Goal: Information Seeking & Learning: Learn about a topic

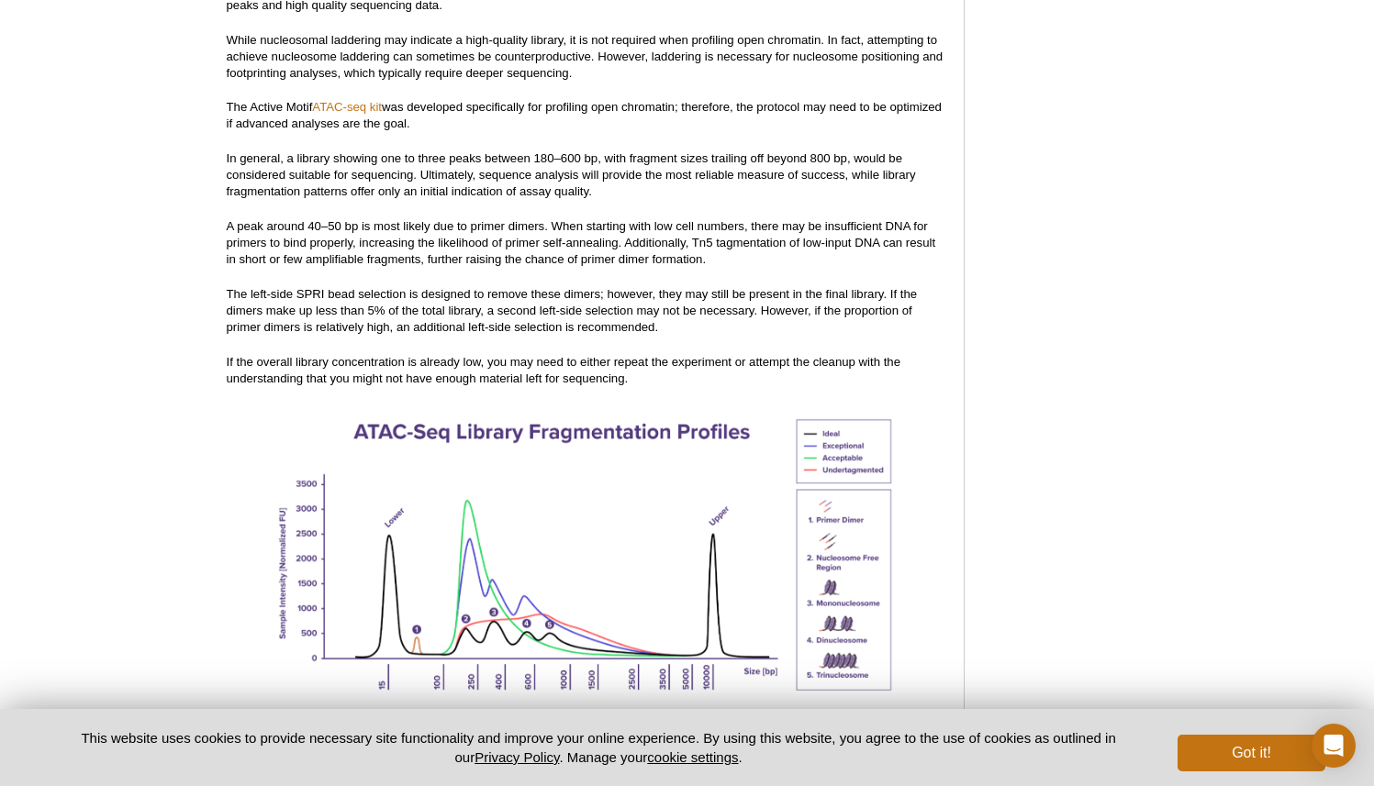
scroll to position [2328, 0]
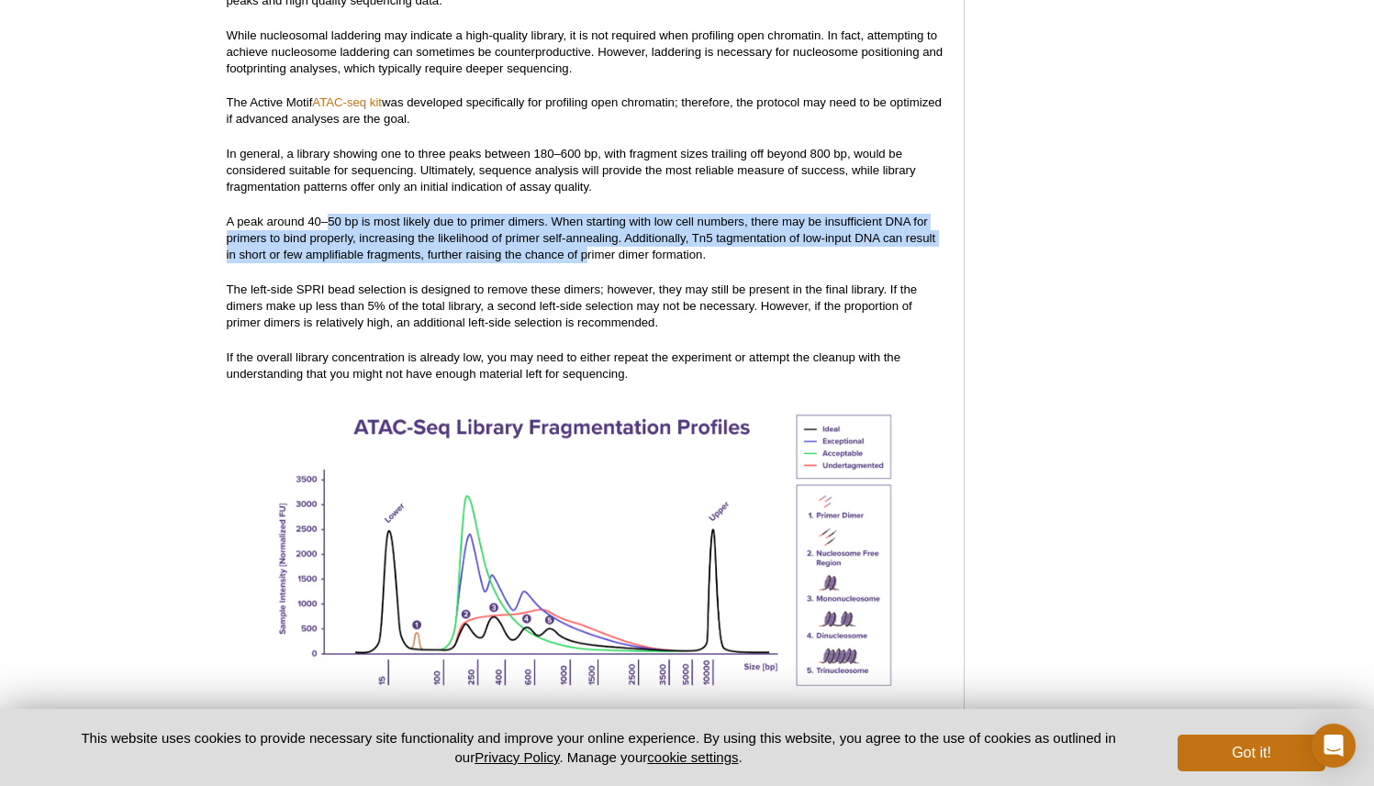
drag, startPoint x: 330, startPoint y: 204, endPoint x: 585, endPoint y: 236, distance: 256.2
click at [585, 236] on p "A peak around 40–50 bp is most likely due to primer dimers. When starting with …" at bounding box center [586, 239] width 718 height 50
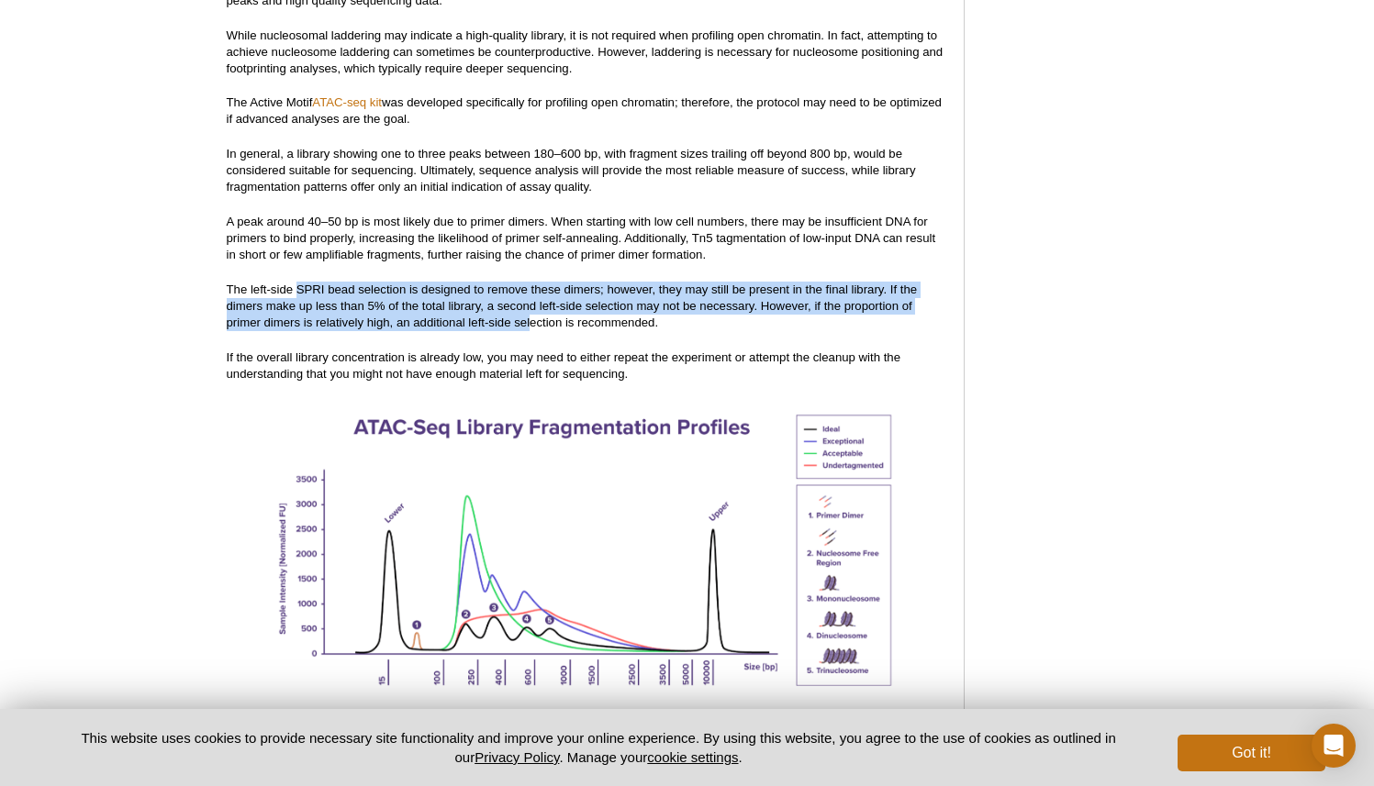
drag, startPoint x: 302, startPoint y: 276, endPoint x: 529, endPoint y: 302, distance: 228.1
click at [529, 302] on p "The left-side SPRI bead selection is designed to remove these dimers; however, …" at bounding box center [586, 307] width 718 height 50
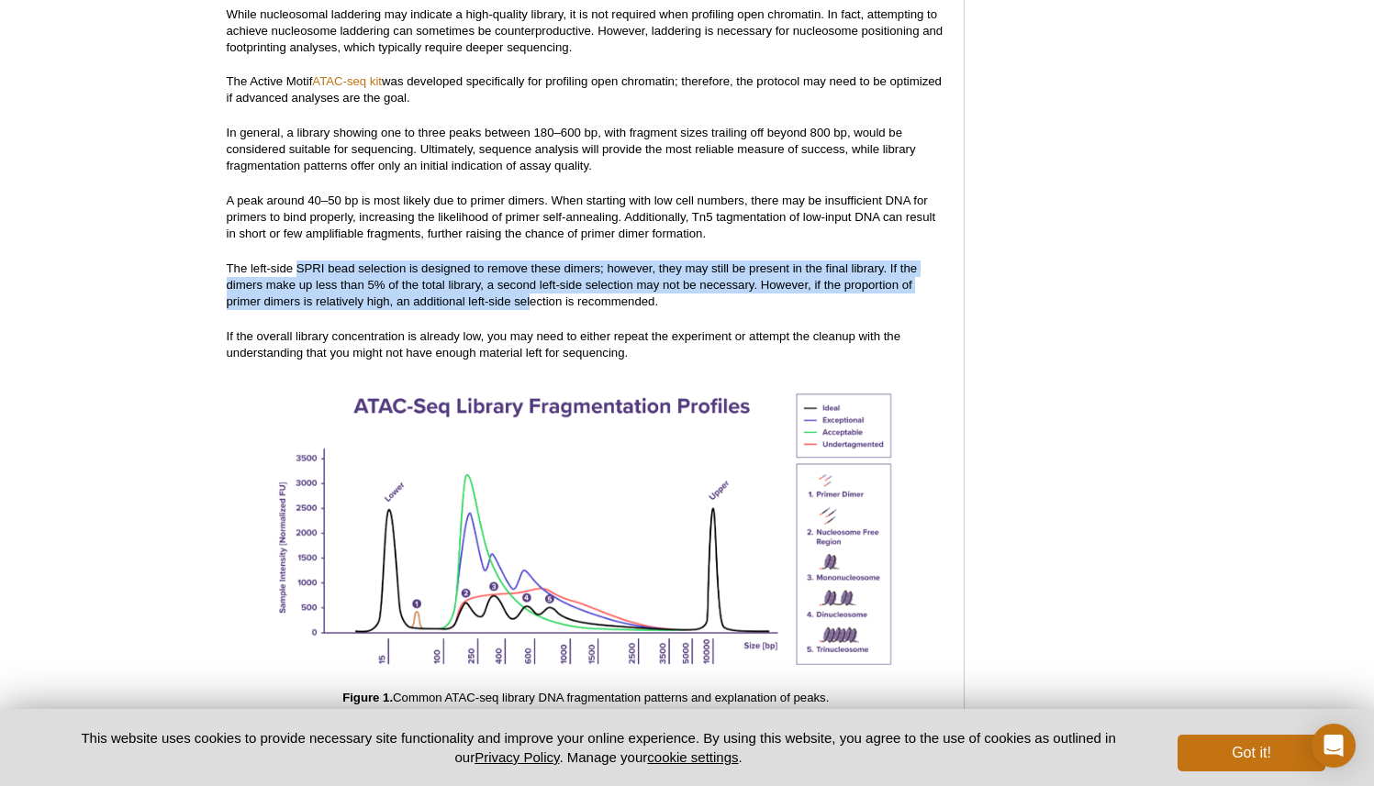
scroll to position [2382, 0]
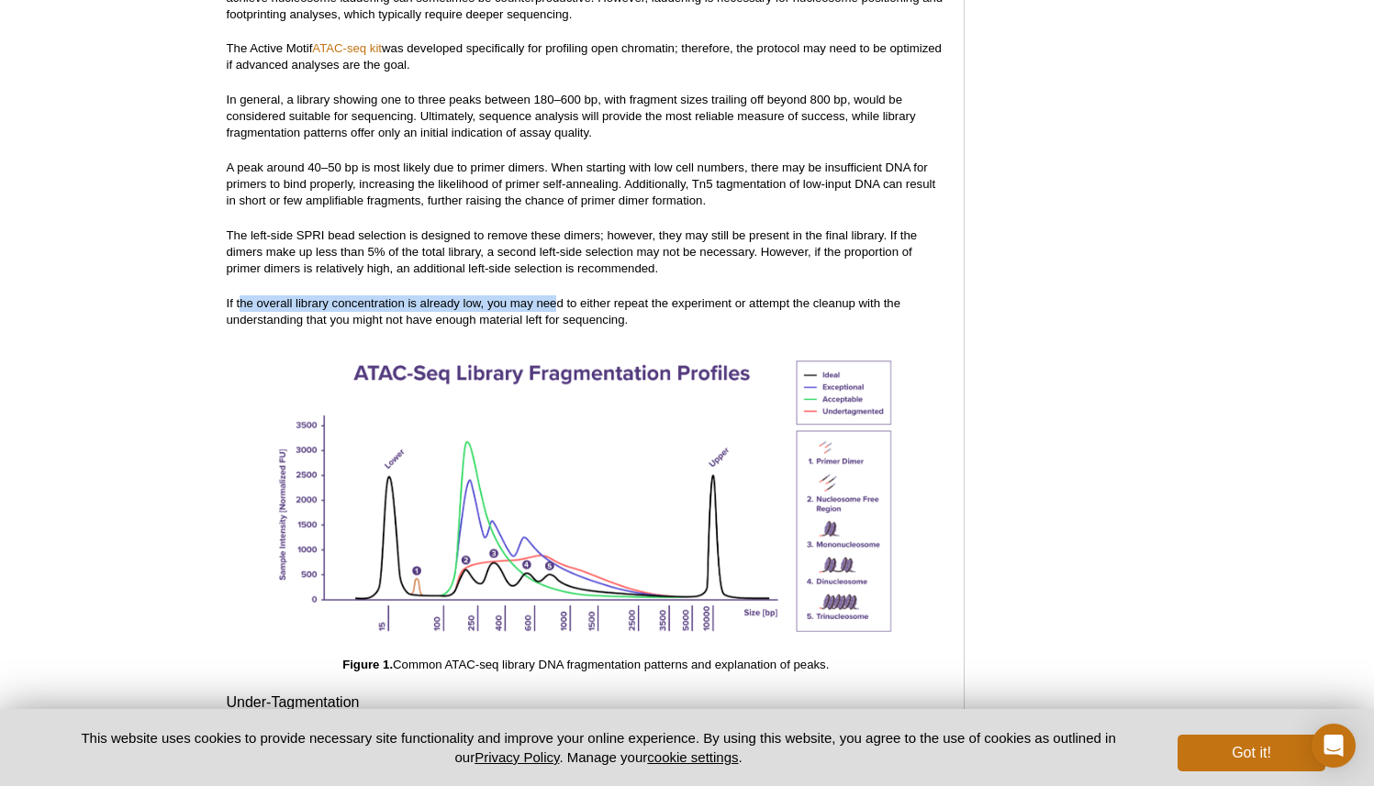
drag, startPoint x: 266, startPoint y: 288, endPoint x: 557, endPoint y: 283, distance: 290.9
click at [558, 295] on p "If the overall library concentration is already low, you may need to either rep…" at bounding box center [586, 311] width 718 height 33
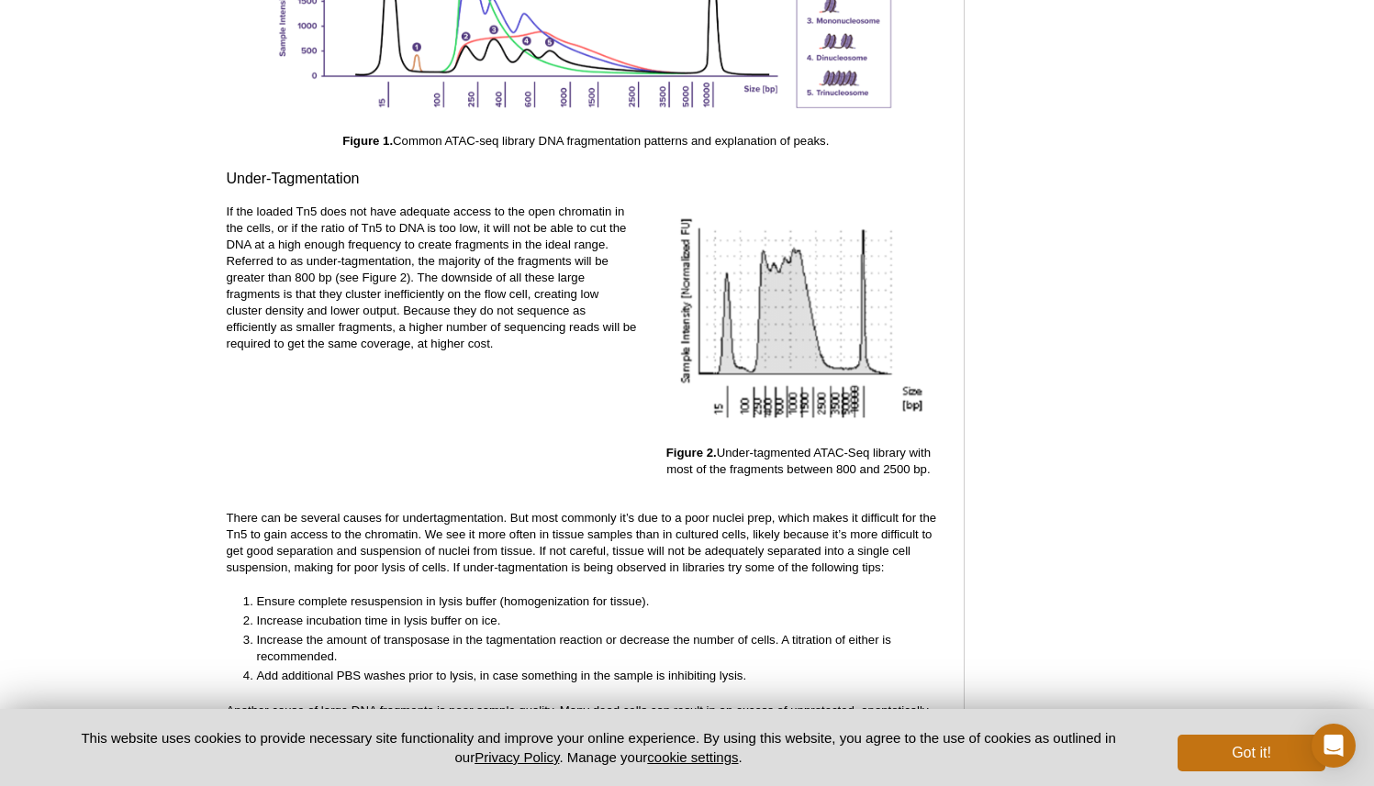
scroll to position [2900, 0]
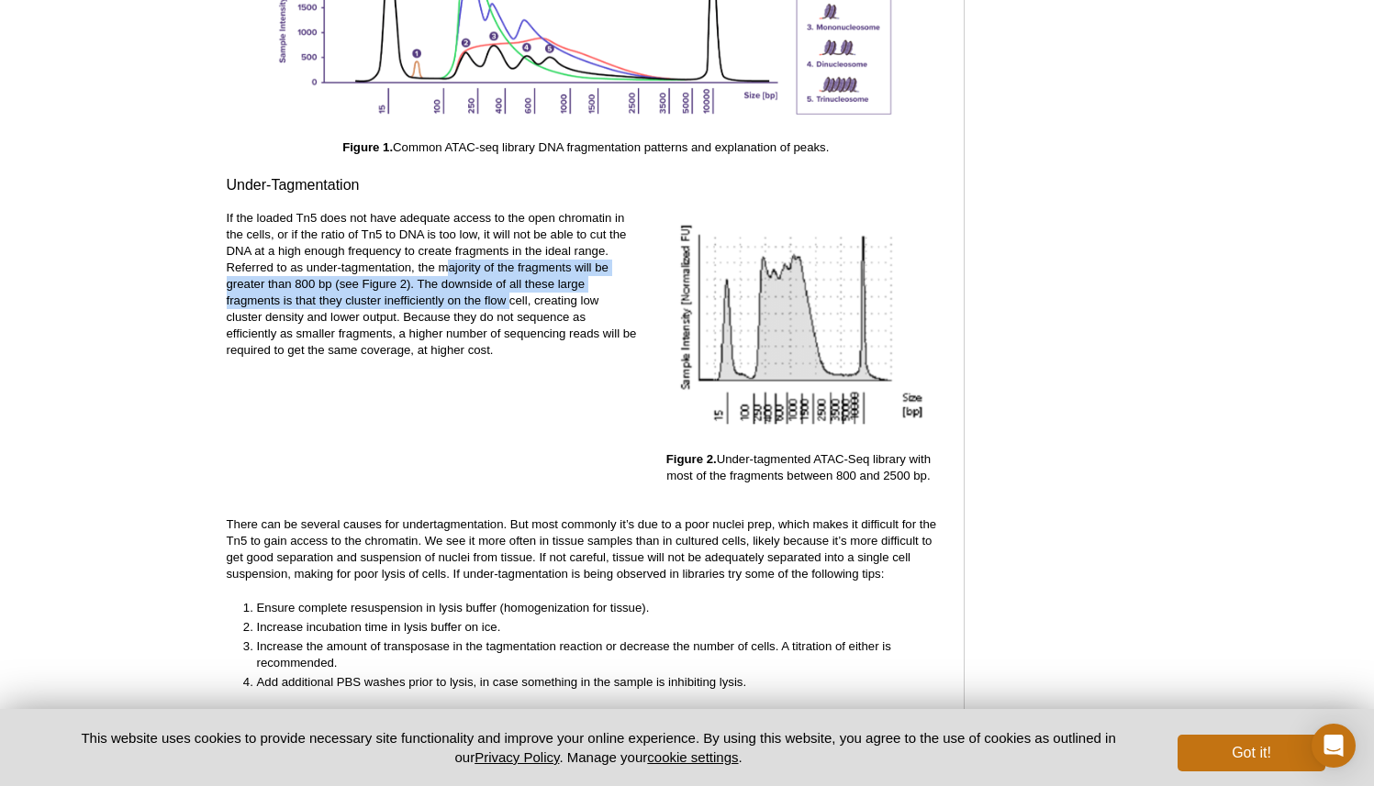
drag, startPoint x: 449, startPoint y: 257, endPoint x: 510, endPoint y: 280, distance: 65.6
click at [510, 280] on p "If the loaded Tn5 does not have adequate access to the open chromatin in the ce…" at bounding box center [432, 284] width 411 height 149
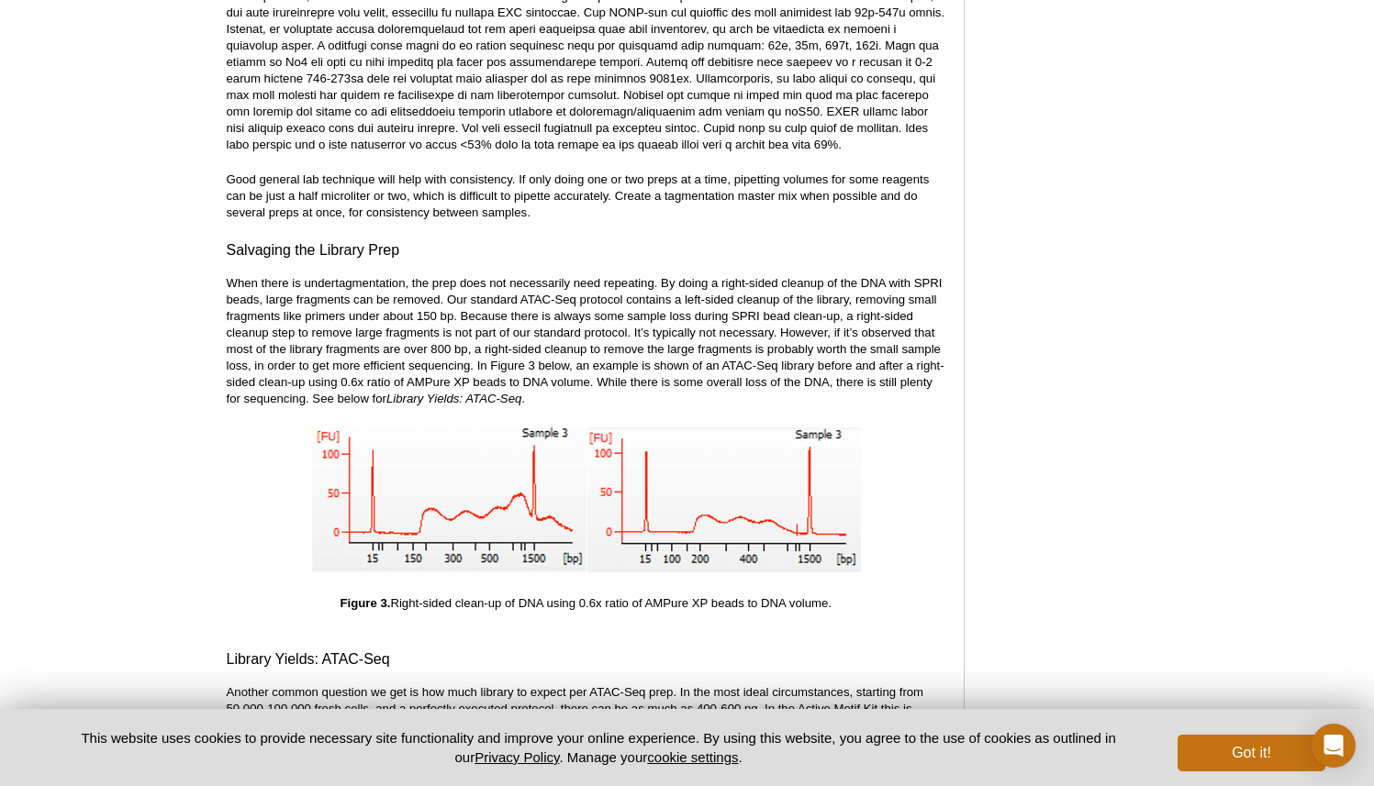
scroll to position [3712, 0]
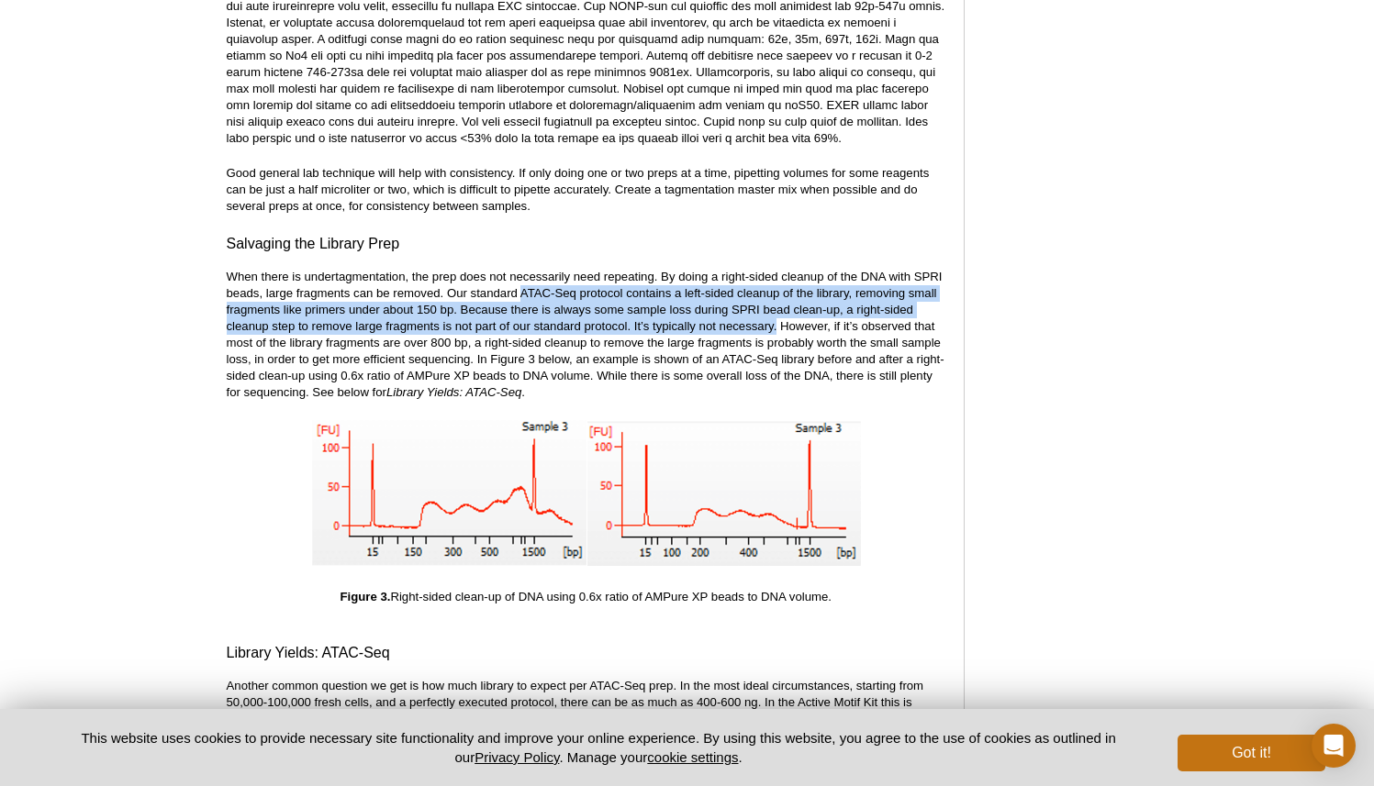
drag, startPoint x: 543, startPoint y: 275, endPoint x: 778, endPoint y: 306, distance: 236.8
click at [778, 306] on p "When there is undertagmentation, the prep does not necessarily need repeating. …" at bounding box center [586, 335] width 718 height 132
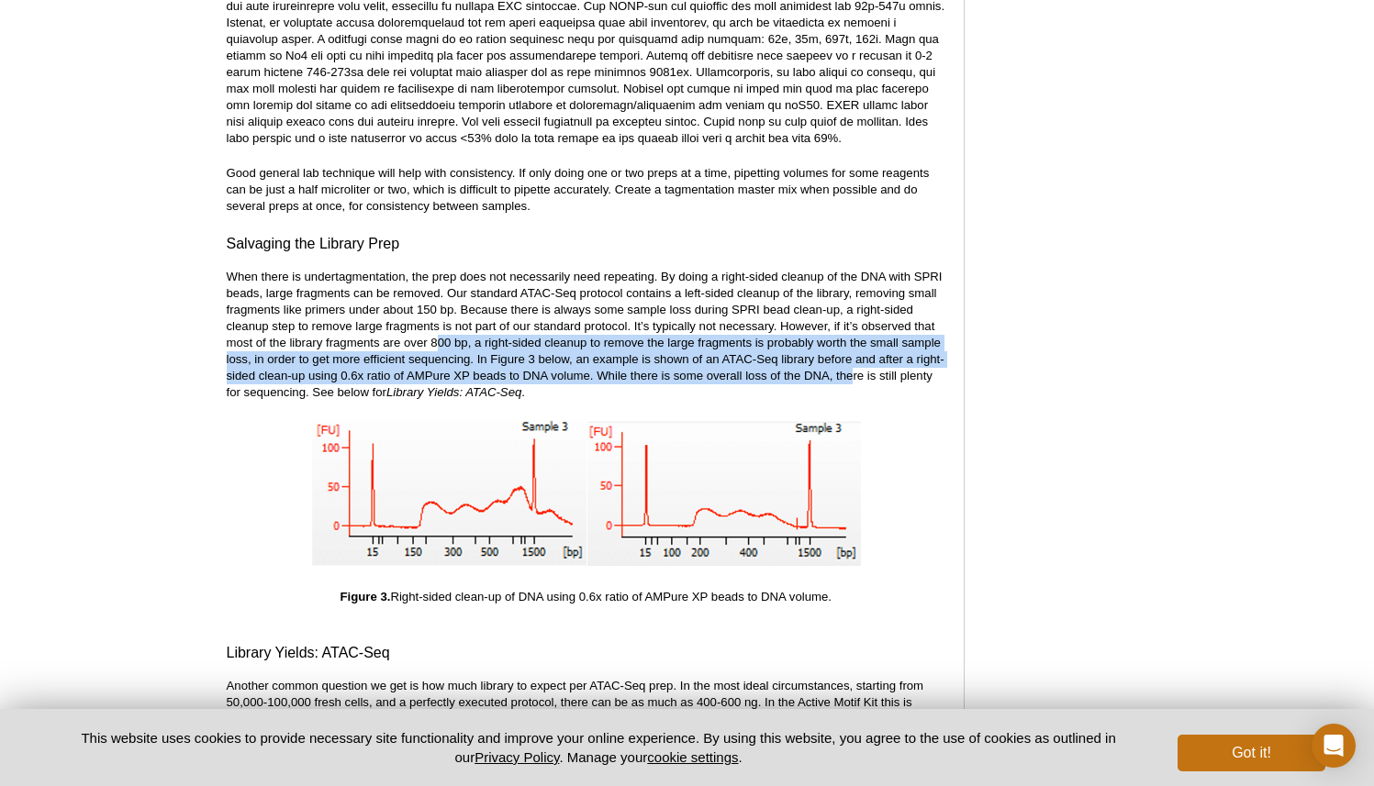
drag, startPoint x: 441, startPoint y: 323, endPoint x: 852, endPoint y: 357, distance: 412.5
click at [852, 357] on p "When there is undertagmentation, the prep does not necessarily need repeating. …" at bounding box center [586, 335] width 718 height 132
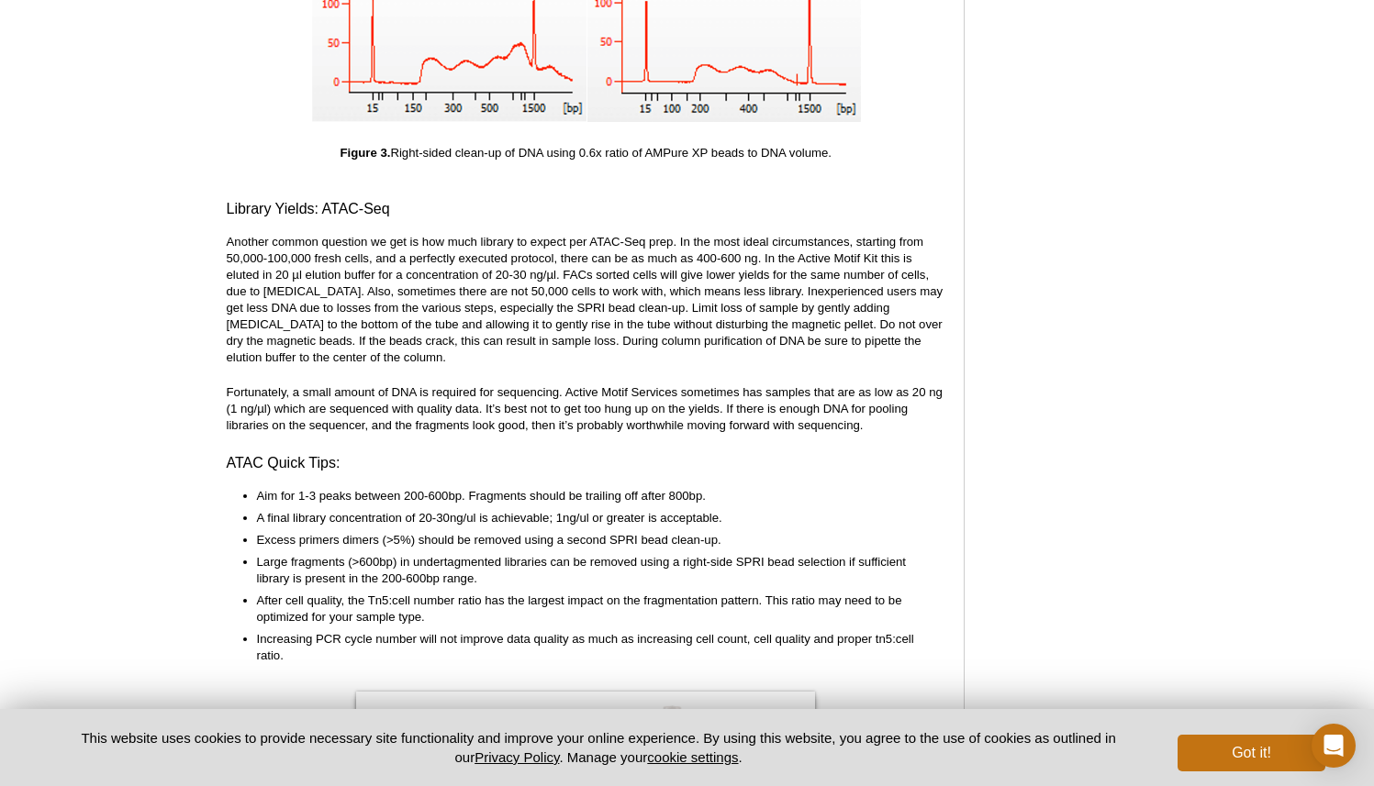
scroll to position [4150, 0]
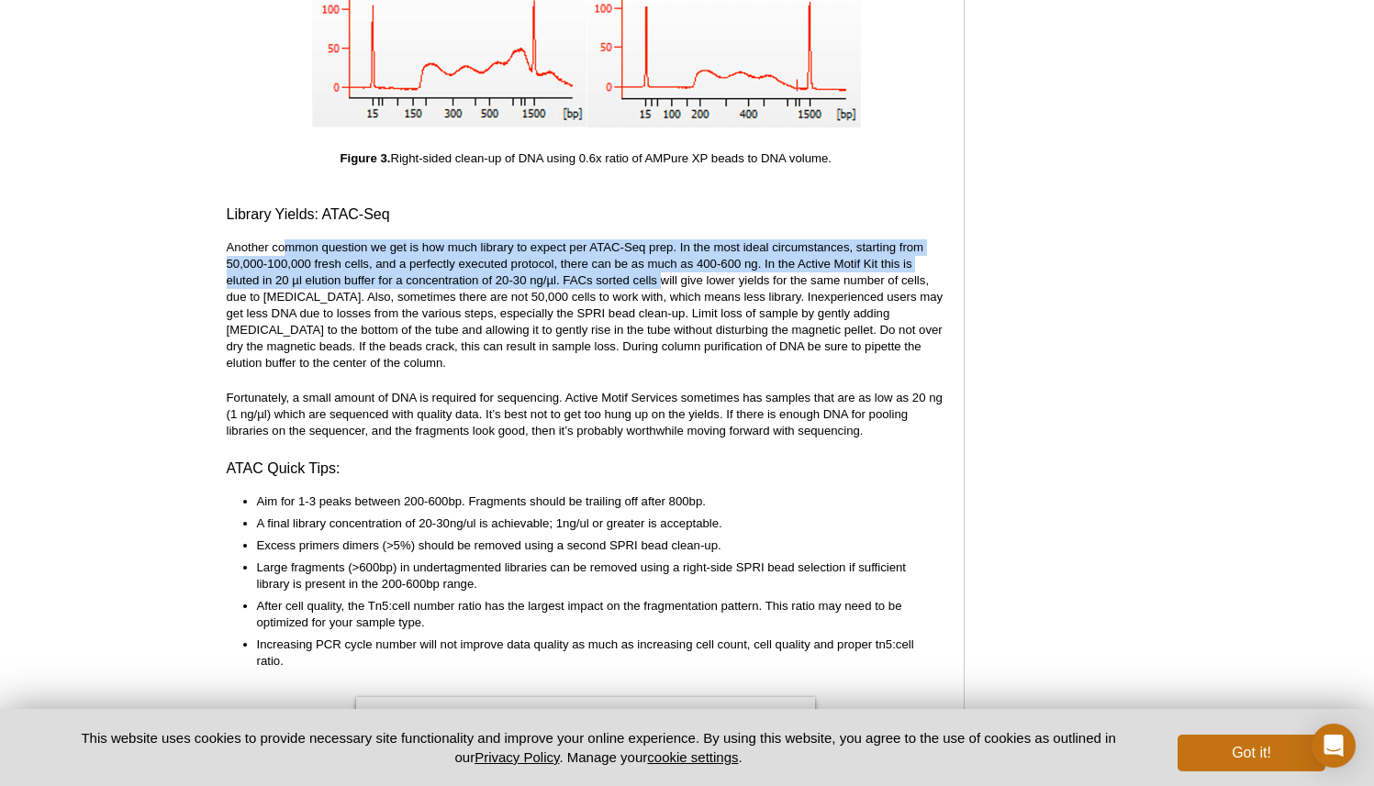
drag, startPoint x: 285, startPoint y: 237, endPoint x: 659, endPoint y: 272, distance: 375.1
click at [659, 273] on p "Another common question we get is how much library to expect per ATAC-Seq prep.…" at bounding box center [586, 305] width 718 height 132
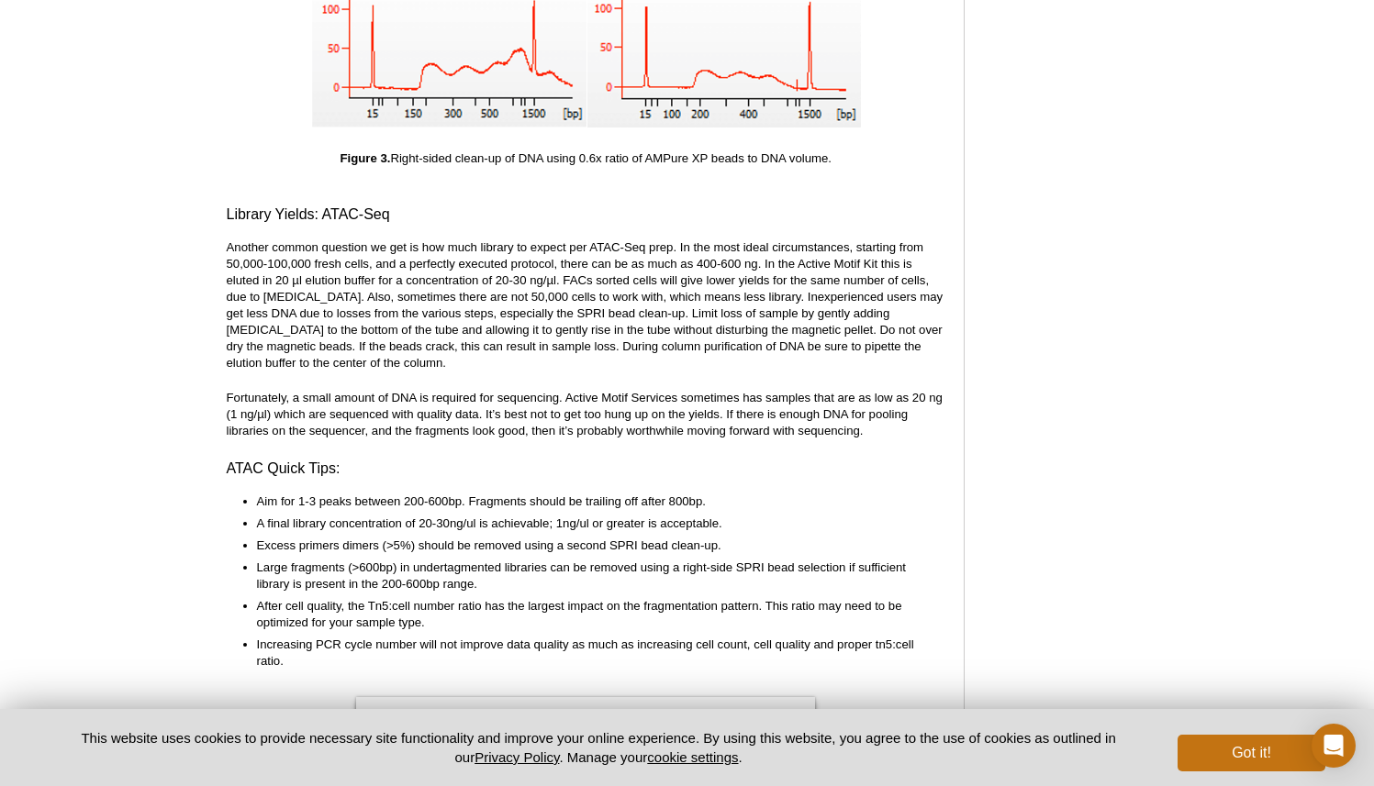
click at [494, 283] on p "Another common question we get is how much library to expect per ATAC-Seq prep.…" at bounding box center [586, 305] width 718 height 132
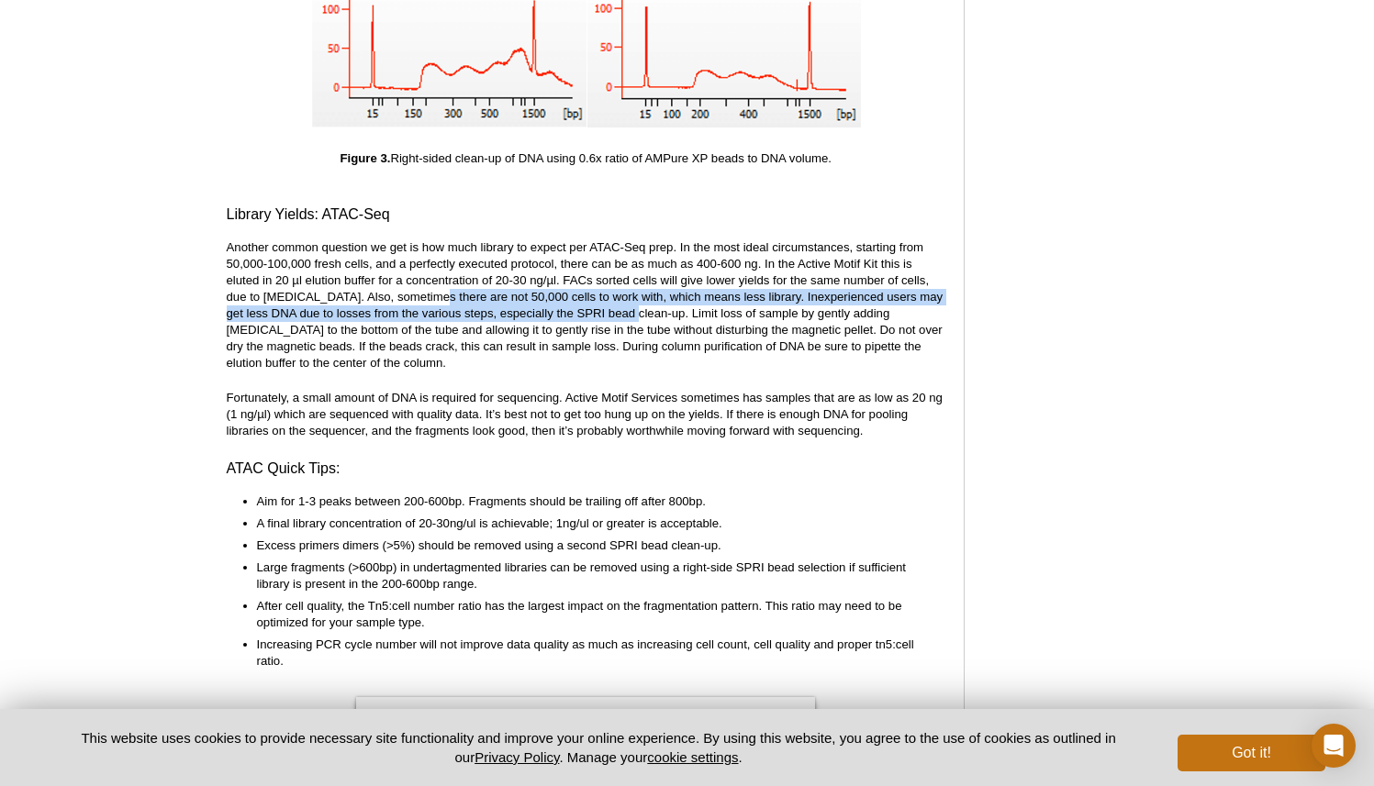
drag, startPoint x: 430, startPoint y: 278, endPoint x: 631, endPoint y: 290, distance: 201.3
click at [631, 291] on p "Another common question we get is how much library to expect per ATAC-Seq prep.…" at bounding box center [586, 305] width 718 height 132
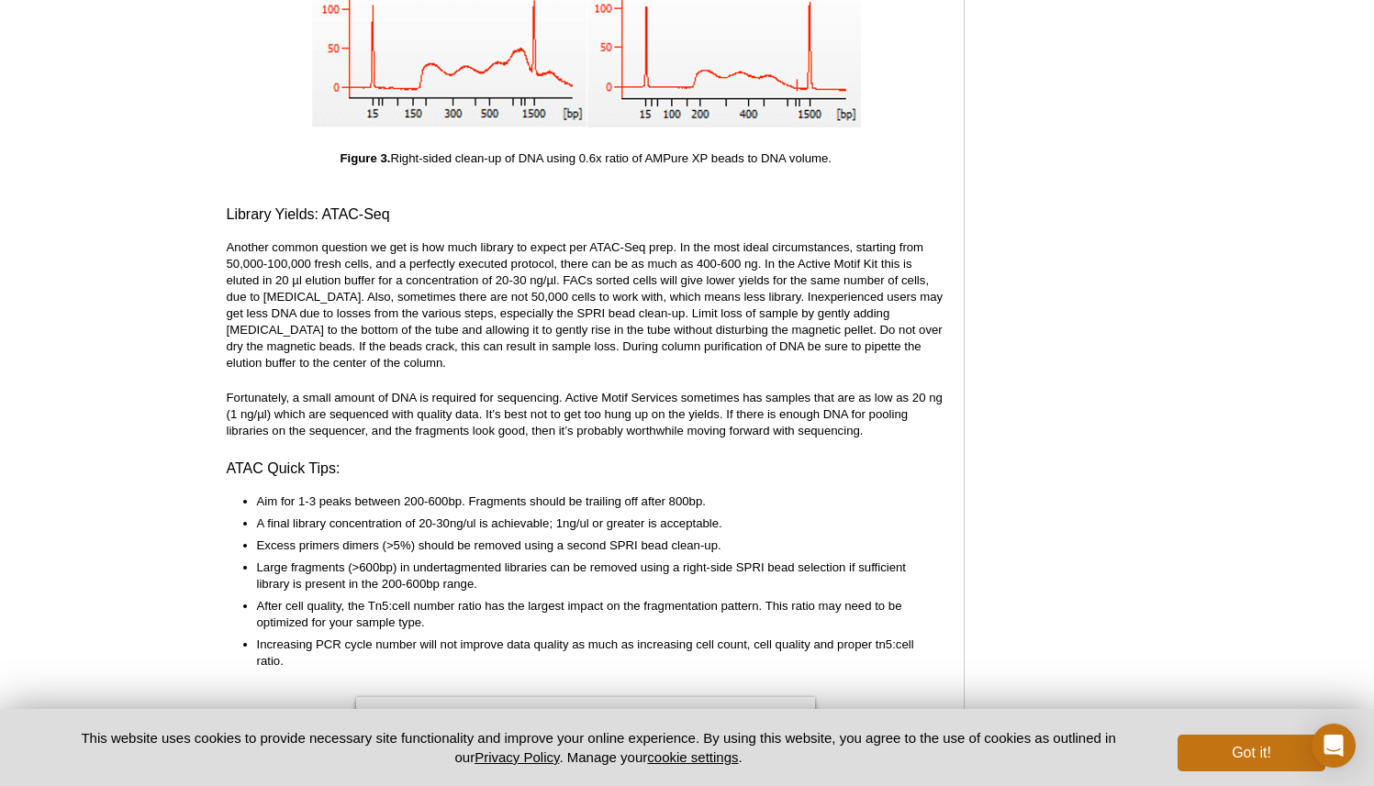
click at [443, 269] on p "Another common question we get is how much library to expect per ATAC-Seq prep.…" at bounding box center [586, 305] width 718 height 132
drag, startPoint x: 447, startPoint y: 267, endPoint x: 566, endPoint y: 270, distance: 119.3
click at [566, 270] on p "Another common question we get is how much library to expect per ATAC-Seq prep.…" at bounding box center [586, 305] width 718 height 132
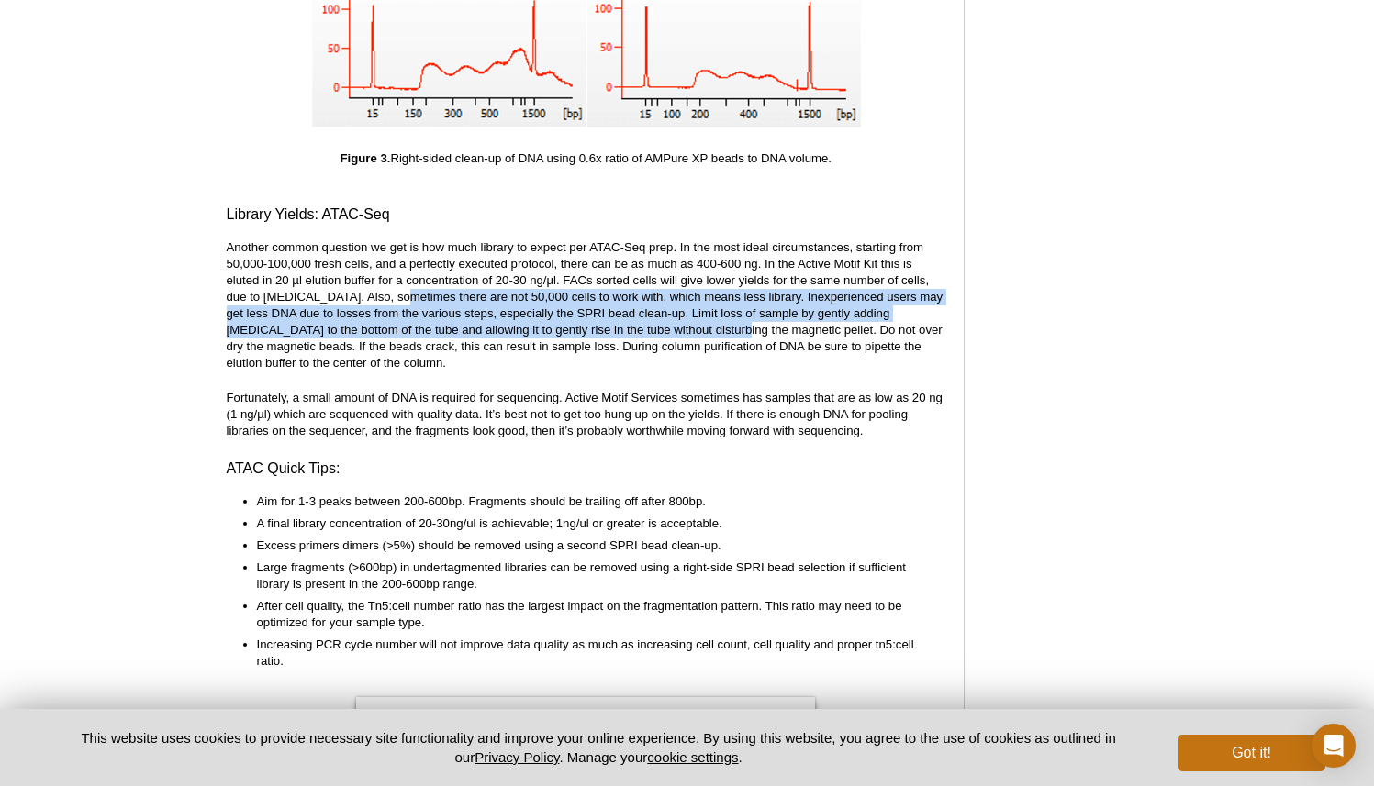
drag, startPoint x: 399, startPoint y: 284, endPoint x: 695, endPoint y: 322, distance: 297.8
click at [695, 322] on p "Another common question we get is how much library to expect per ATAC-Seq prep.…" at bounding box center [586, 305] width 718 height 132
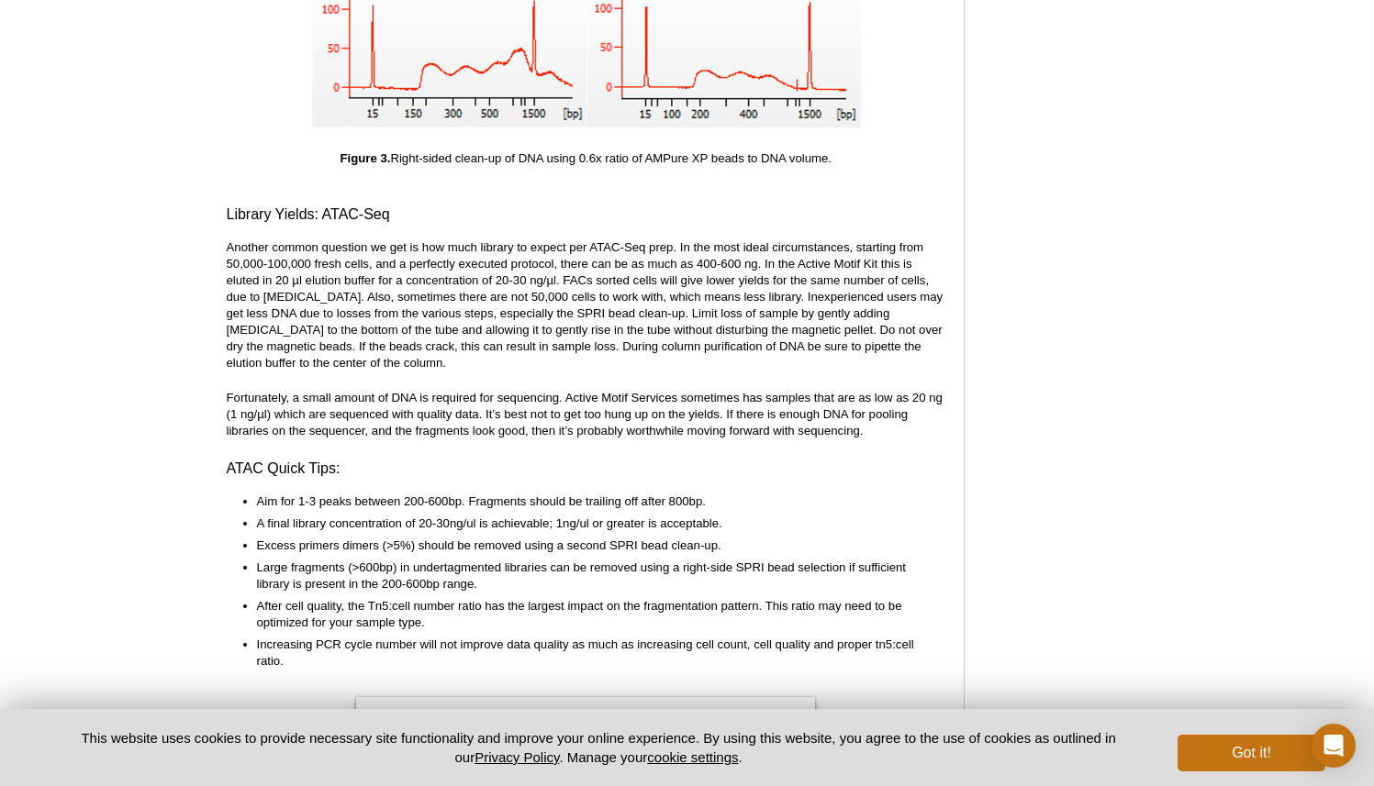
click at [337, 390] on p "Fortunately, a small amount of DNA is required for sequencing. Active Motif Ser…" at bounding box center [586, 415] width 718 height 50
drag, startPoint x: 353, startPoint y: 385, endPoint x: 651, endPoint y: 389, distance: 298.2
click at [651, 390] on p "Fortunately, a small amount of DNA is required for sequencing. Active Motif Ser…" at bounding box center [586, 415] width 718 height 50
click at [519, 407] on p "Fortunately, a small amount of DNA is required for sequencing. Active Motif Ser…" at bounding box center [586, 415] width 718 height 50
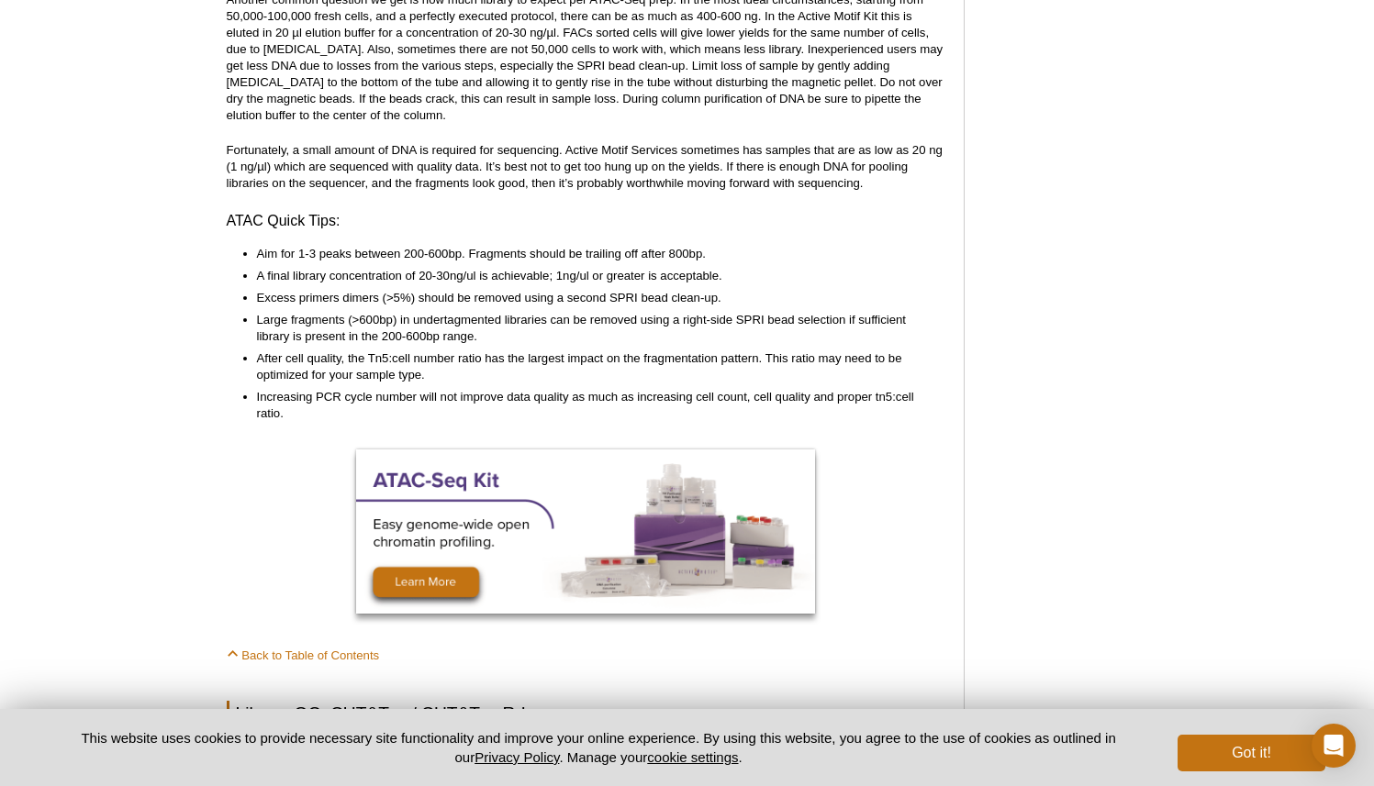
scroll to position [4399, 0]
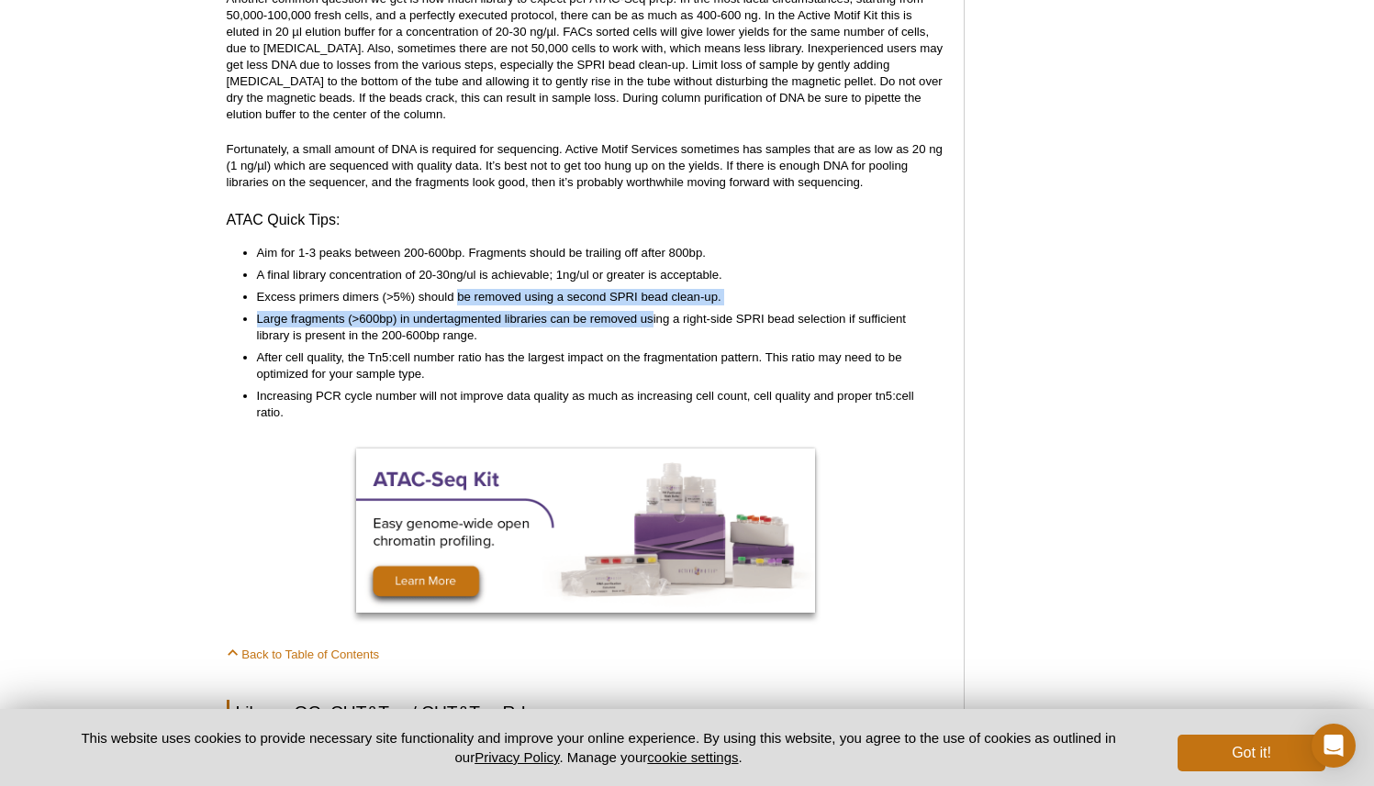
drag, startPoint x: 460, startPoint y: 279, endPoint x: 654, endPoint y: 298, distance: 195.5
click at [654, 298] on ul "Aim for 1-3 peaks between 200-600bp. Fragments should be trailing off after 800…" at bounding box center [577, 333] width 701 height 176
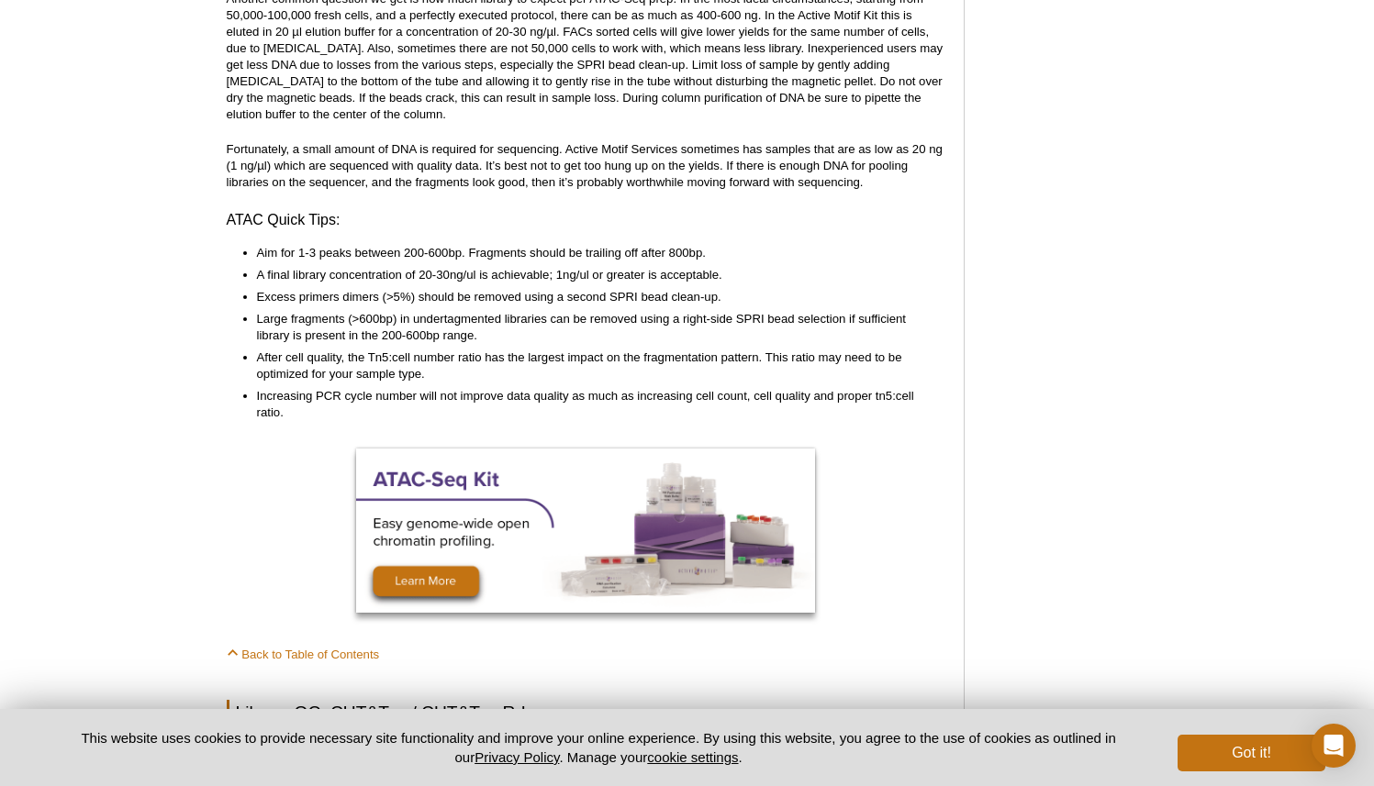
click at [565, 314] on li "Large fragments (>600bp) in undertagmented libraries can be removed using a rig…" at bounding box center [592, 327] width 671 height 33
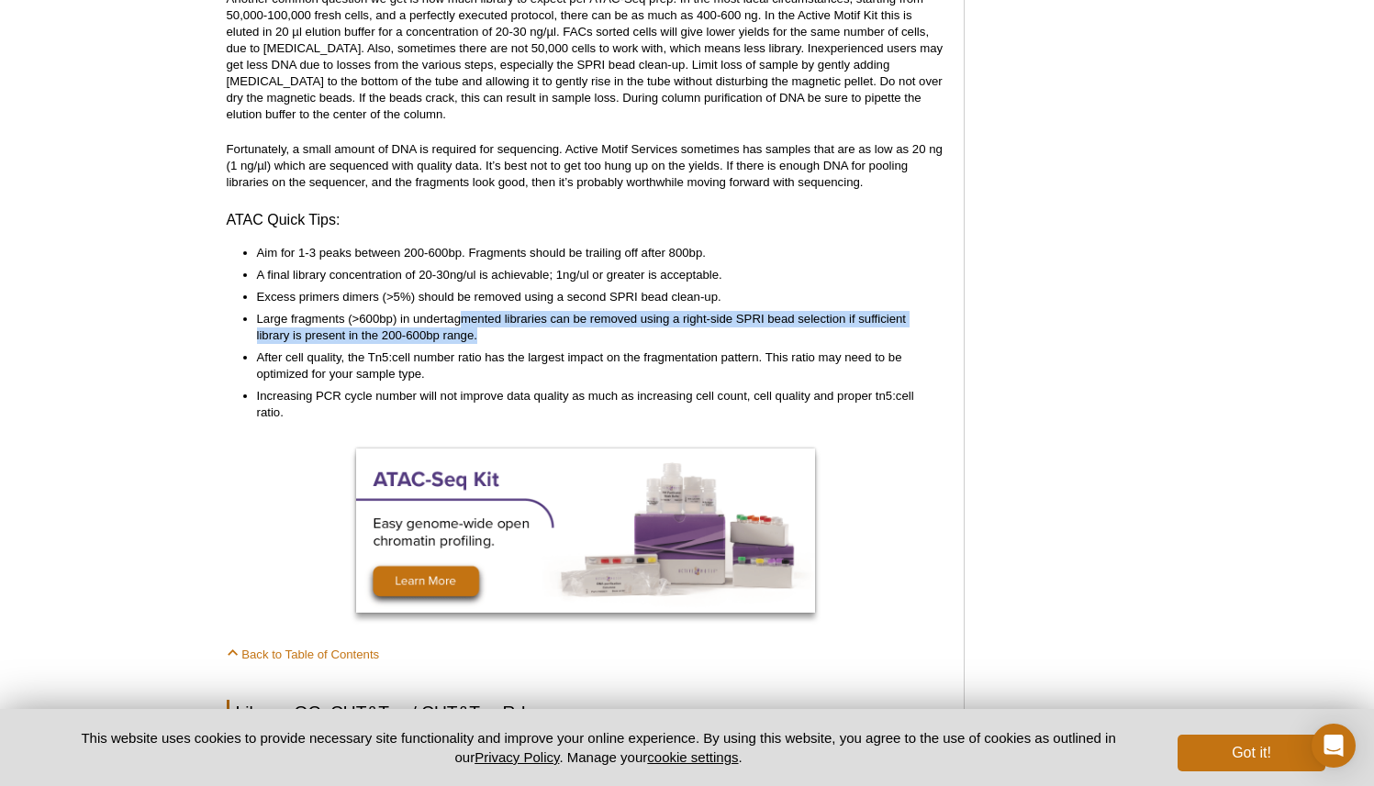
drag, startPoint x: 480, startPoint y: 310, endPoint x: 754, endPoint y: 317, distance: 274.4
click at [754, 317] on li "Large fragments (>600bp) in undertagmented libraries can be removed using a rig…" at bounding box center [592, 327] width 671 height 33
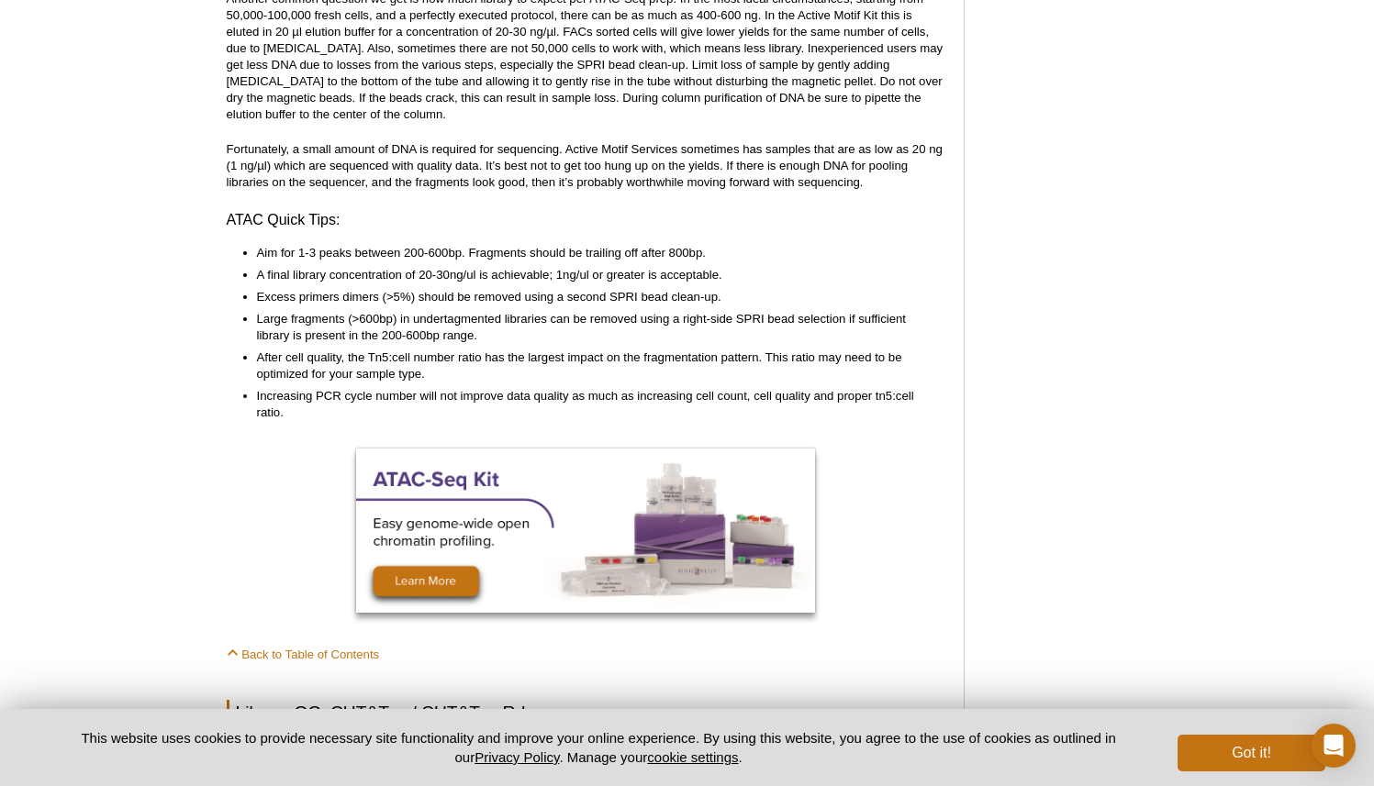
click at [468, 350] on li "After cell quality, the Tn5:cell number ratio has the largest impact on the fra…" at bounding box center [592, 366] width 671 height 33
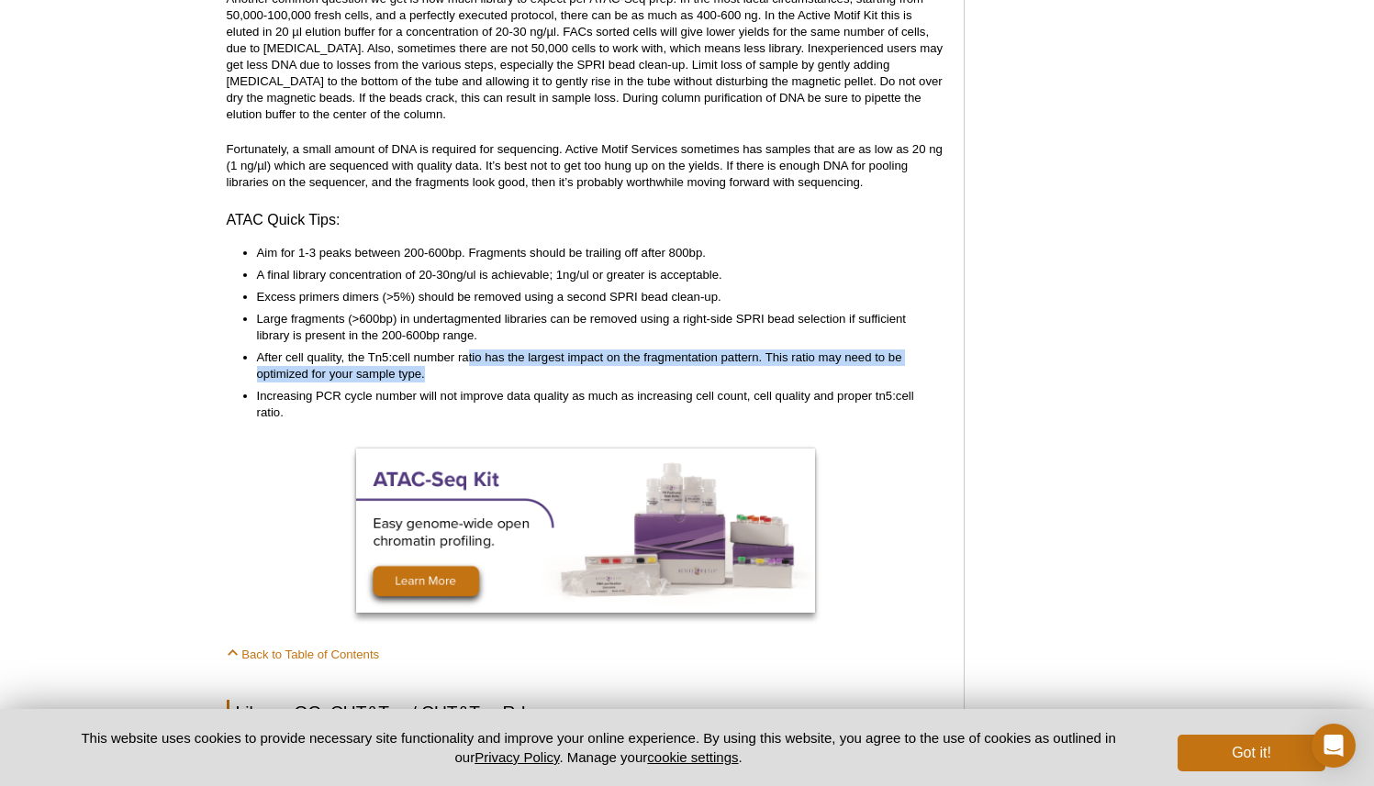
drag, startPoint x: 468, startPoint y: 345, endPoint x: 531, endPoint y: 367, distance: 67.0
click at [531, 367] on li "After cell quality, the Tn5:cell number ratio has the largest impact on the fra…" at bounding box center [592, 366] width 671 height 33
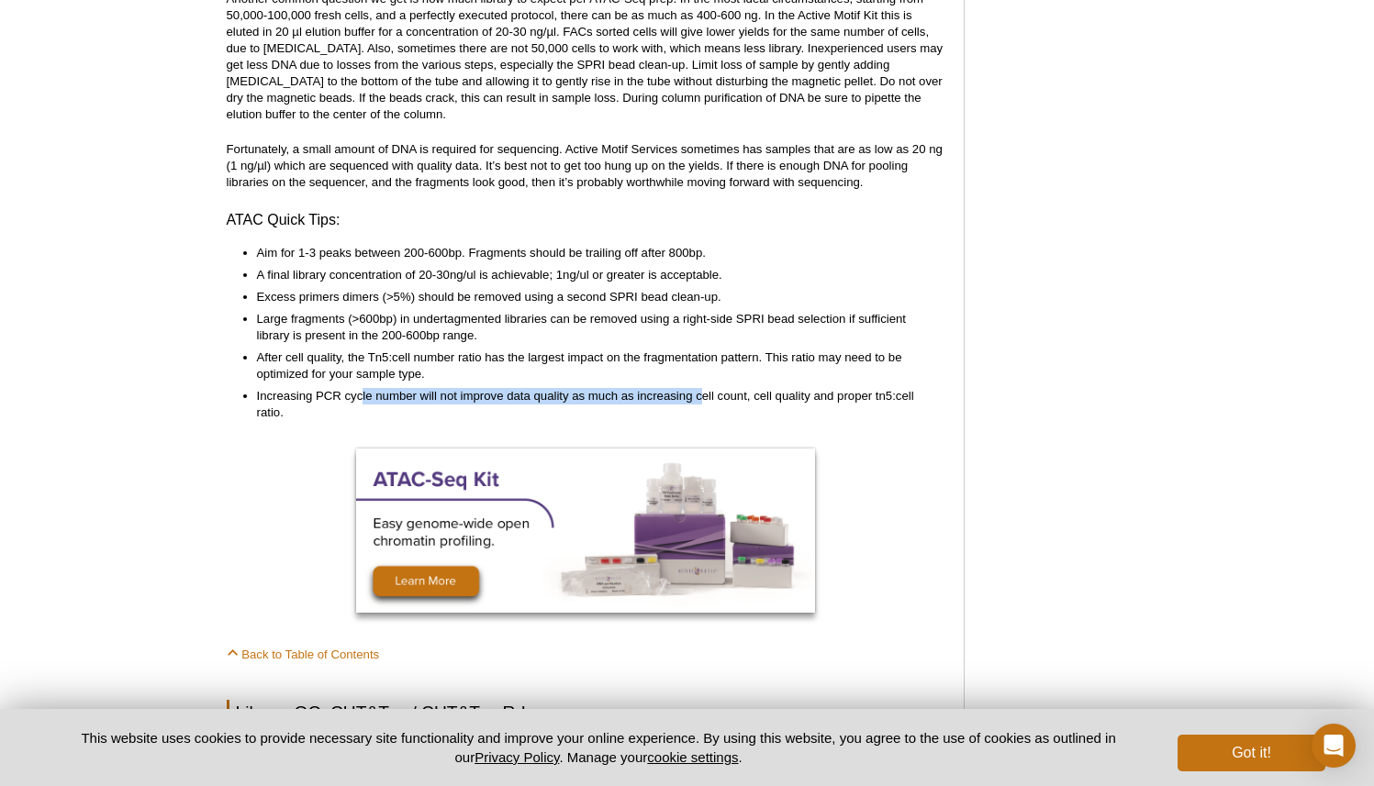
drag, startPoint x: 362, startPoint y: 382, endPoint x: 701, endPoint y: 381, distance: 338.6
click at [702, 388] on li "Increasing PCR cycle number will not improve data quality as much as increasing…" at bounding box center [592, 404] width 671 height 33
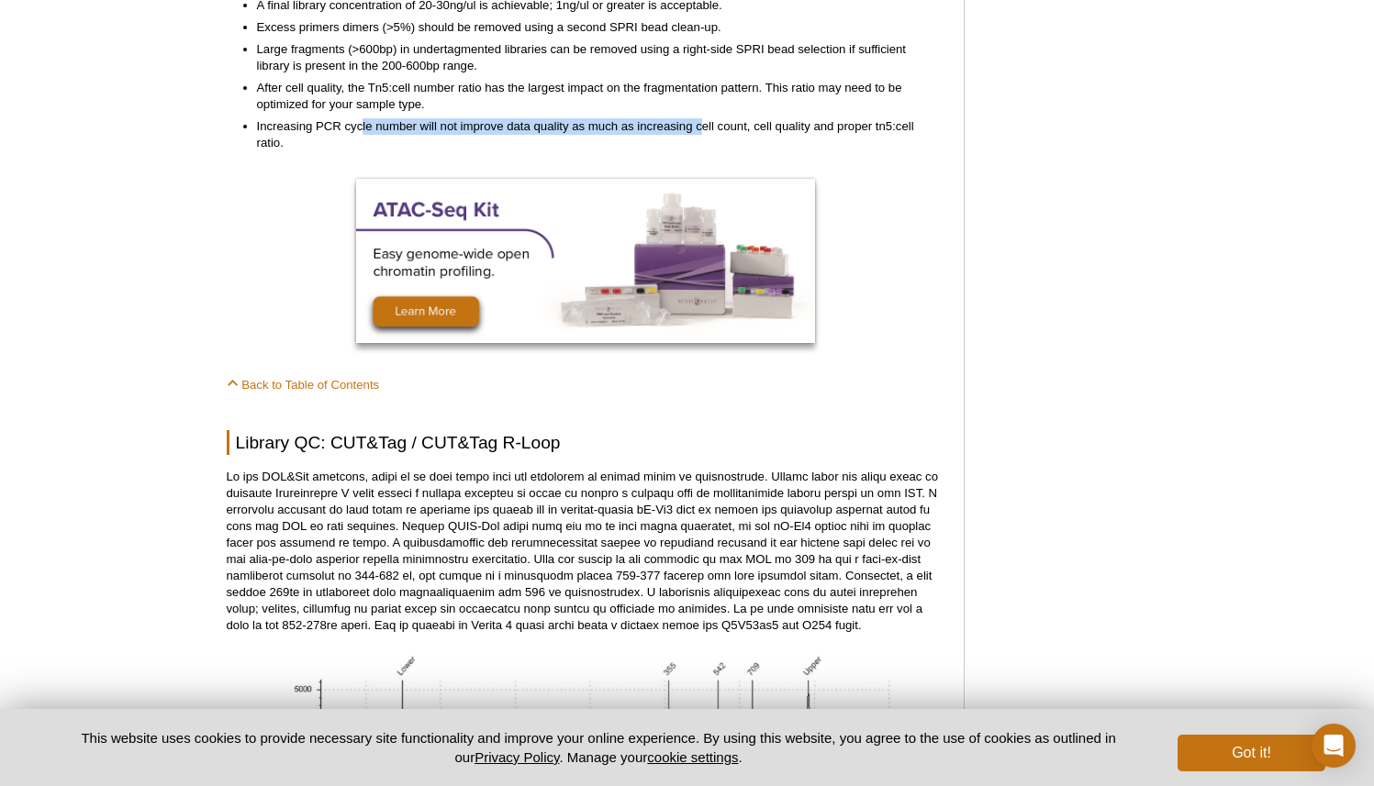
scroll to position [4548, 0]
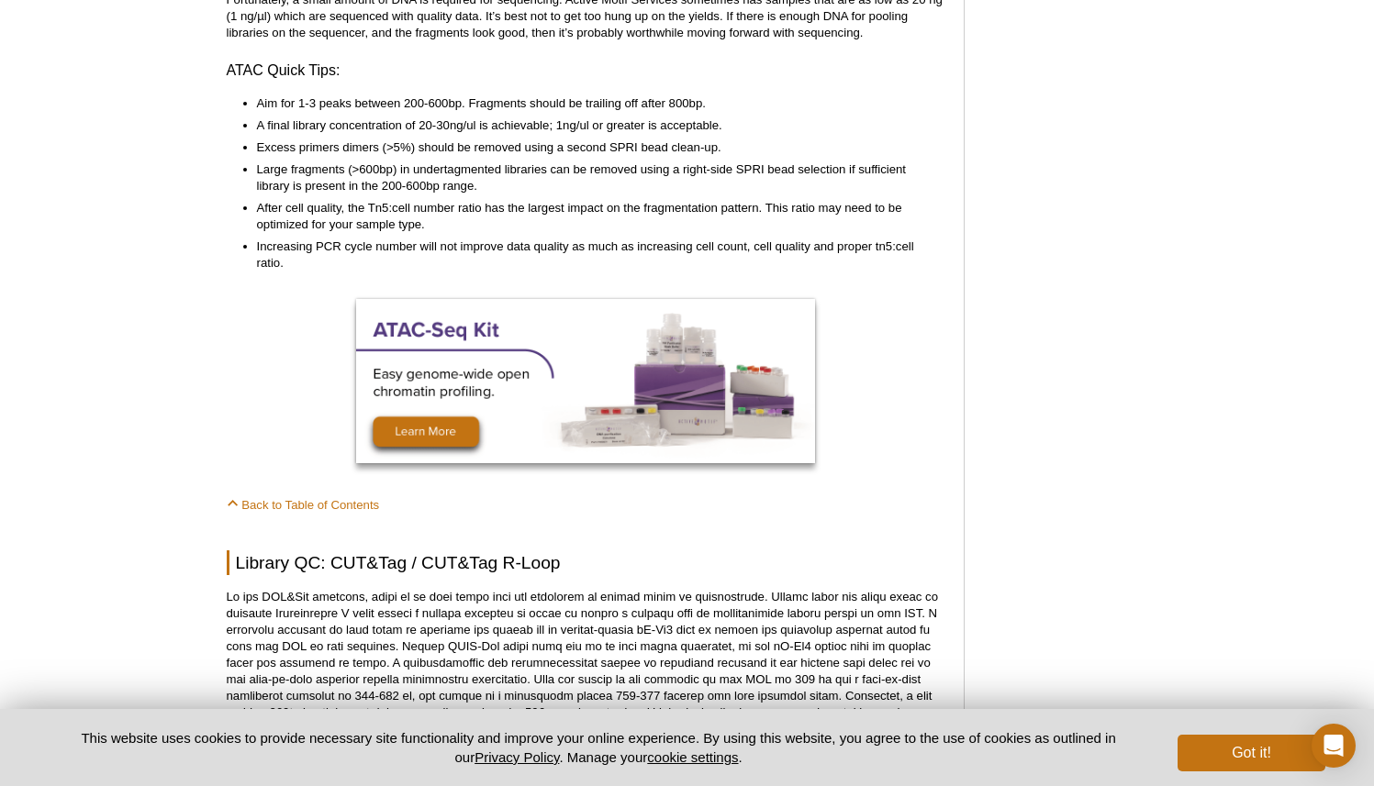
click at [451, 239] on li "Increasing PCR cycle number will not improve data quality as much as increasing…" at bounding box center [592, 255] width 671 height 33
drag, startPoint x: 457, startPoint y: 233, endPoint x: 680, endPoint y: 234, distance: 223.0
click at [681, 239] on li "Increasing PCR cycle number will not improve data quality as much as increasing…" at bounding box center [592, 255] width 671 height 33
drag, startPoint x: 680, startPoint y: 234, endPoint x: 854, endPoint y: 233, distance: 174.3
click at [854, 239] on li "Increasing PCR cycle number will not improve data quality as much as increasing…" at bounding box center [592, 255] width 671 height 33
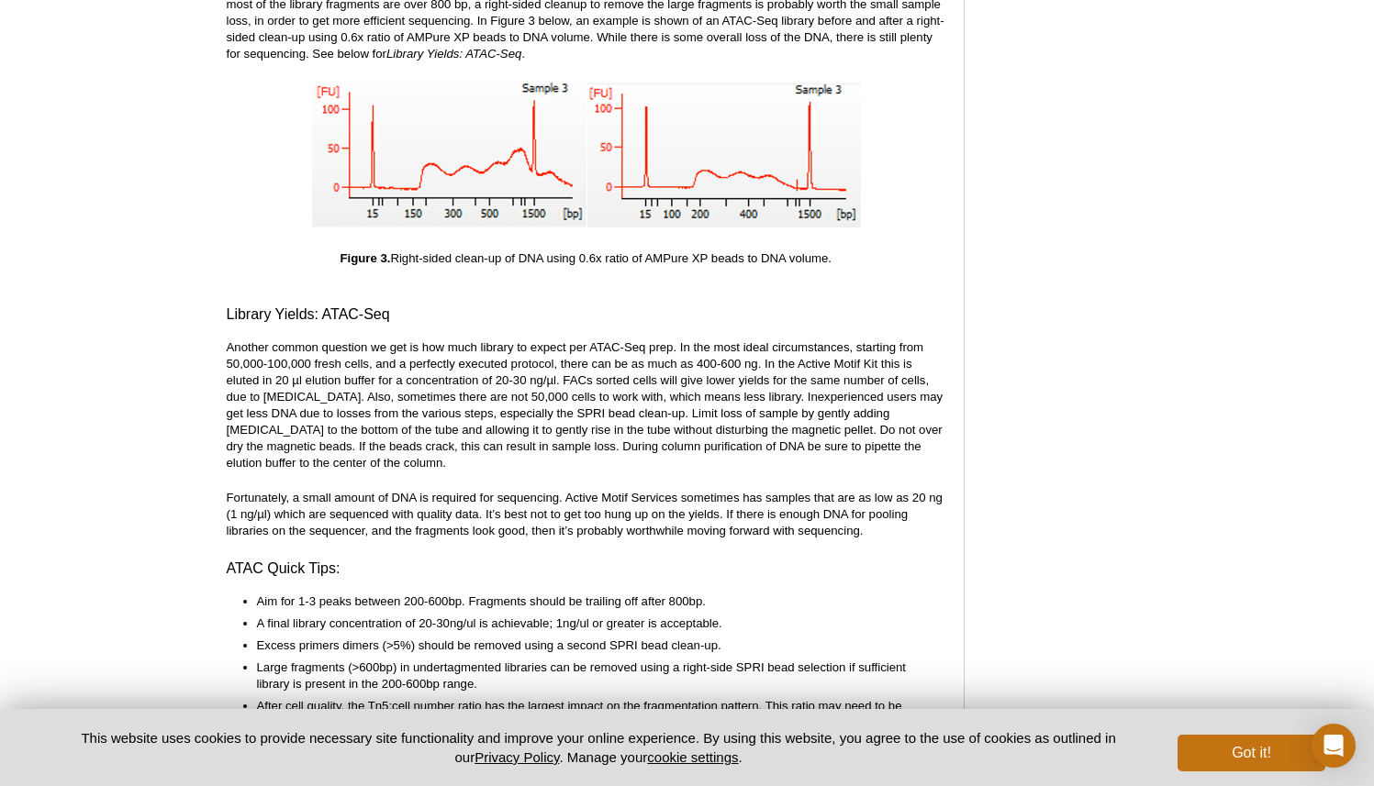
scroll to position [4135, 0]
